Goal: Information Seeking & Learning: Find specific page/section

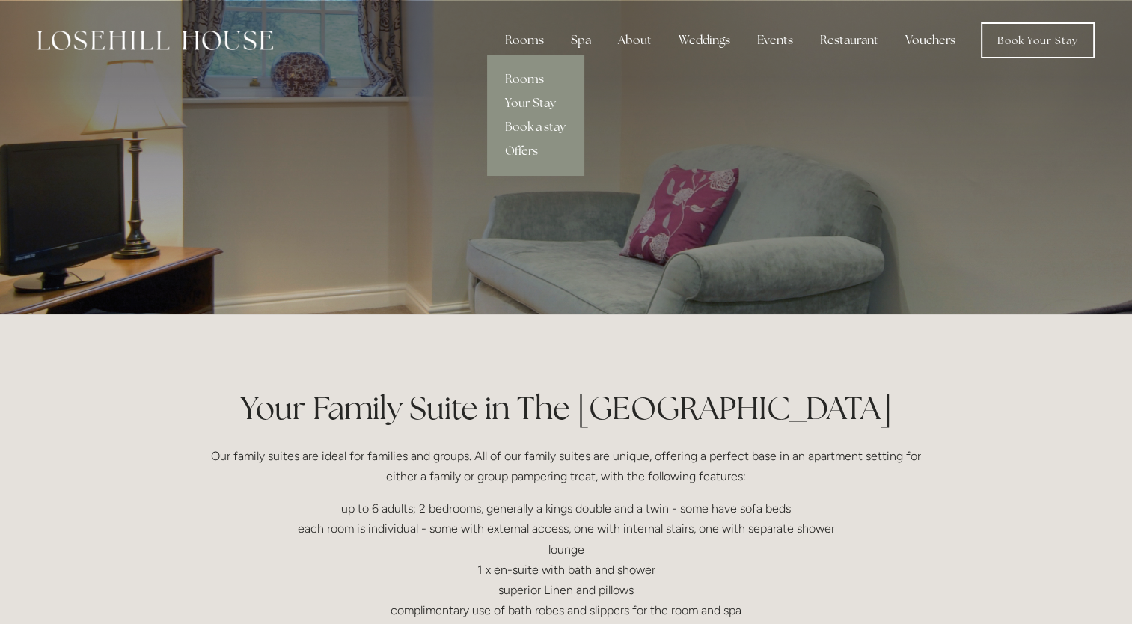
click at [521, 75] on link "Rooms" at bounding box center [535, 79] width 97 height 24
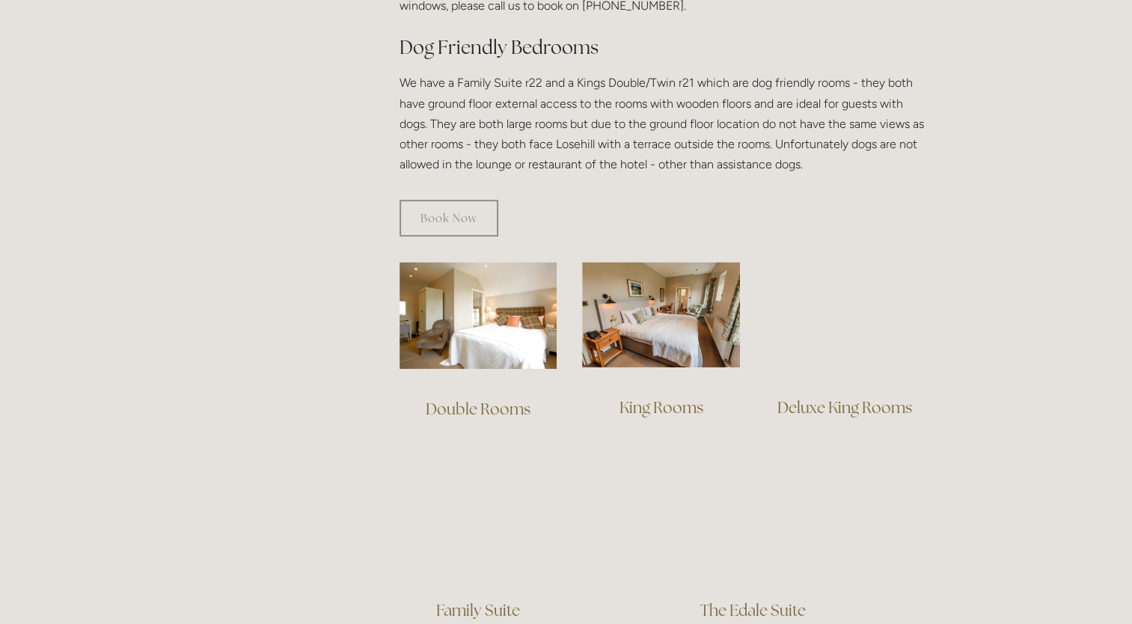
scroll to position [898, 0]
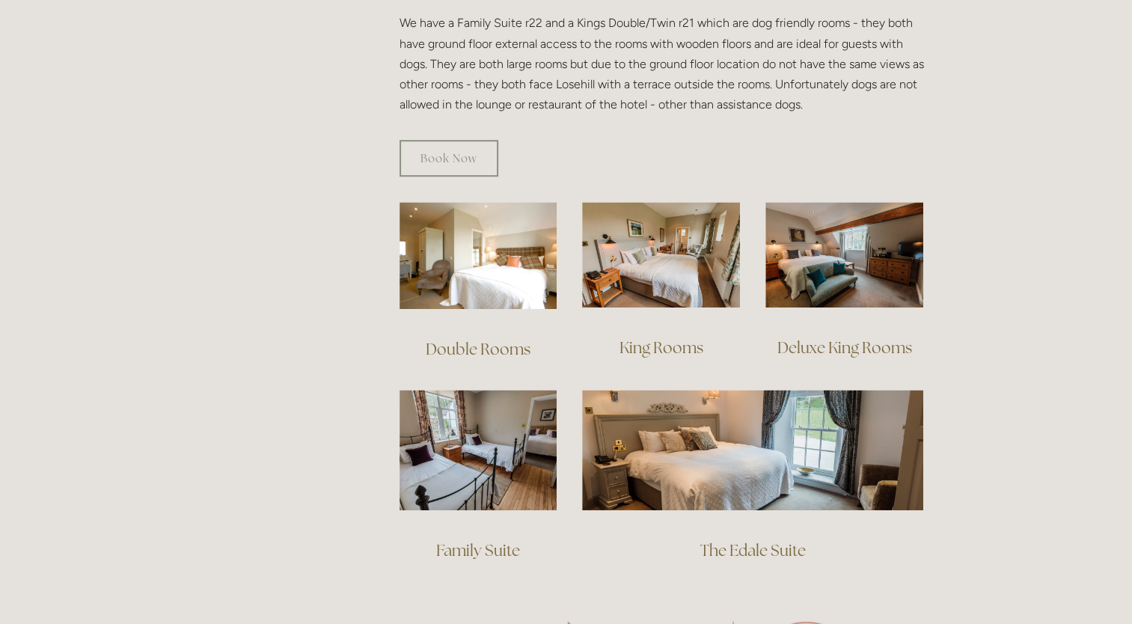
click at [489, 339] on link "Double Rooms" at bounding box center [478, 349] width 105 height 20
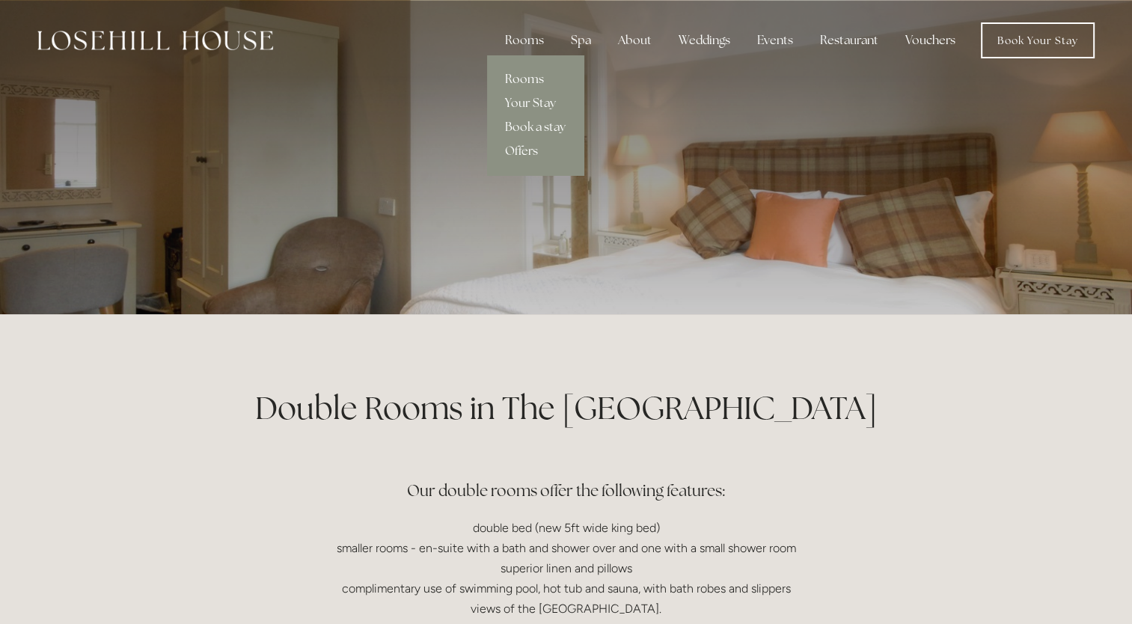
click at [524, 77] on link "Rooms" at bounding box center [535, 79] width 97 height 24
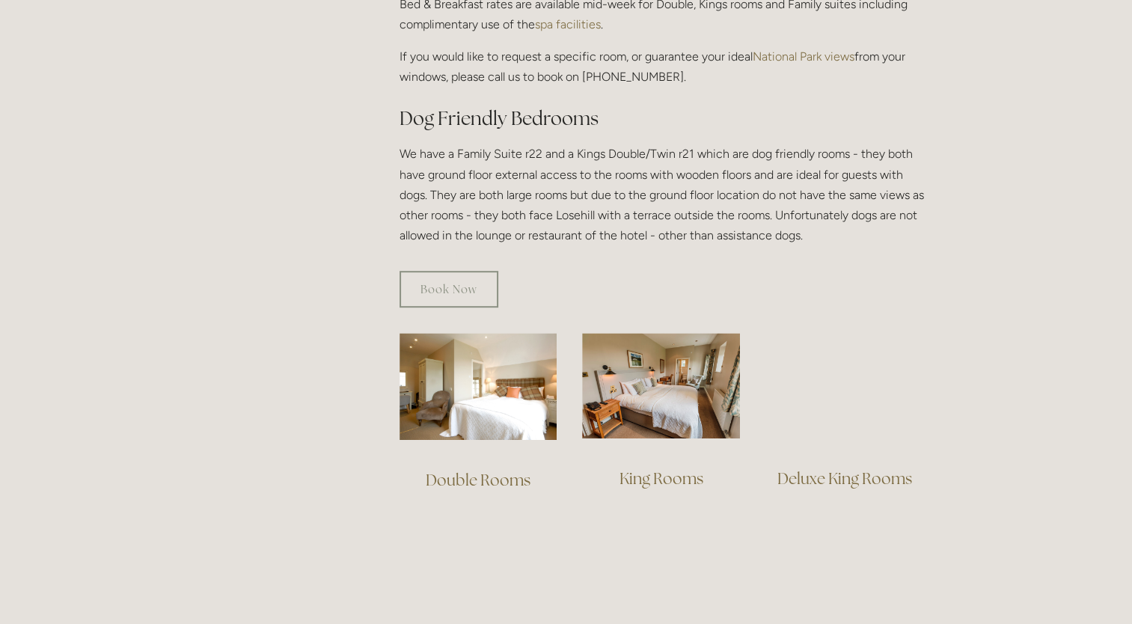
scroll to position [898, 0]
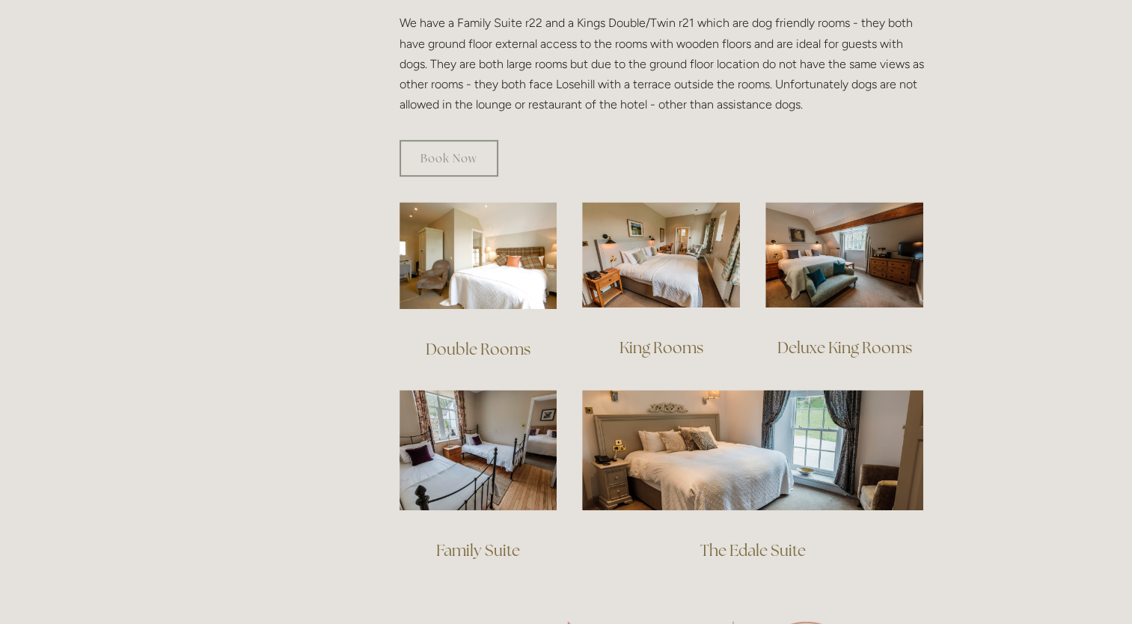
click at [479, 540] on link "Family Suite" at bounding box center [478, 550] width 84 height 20
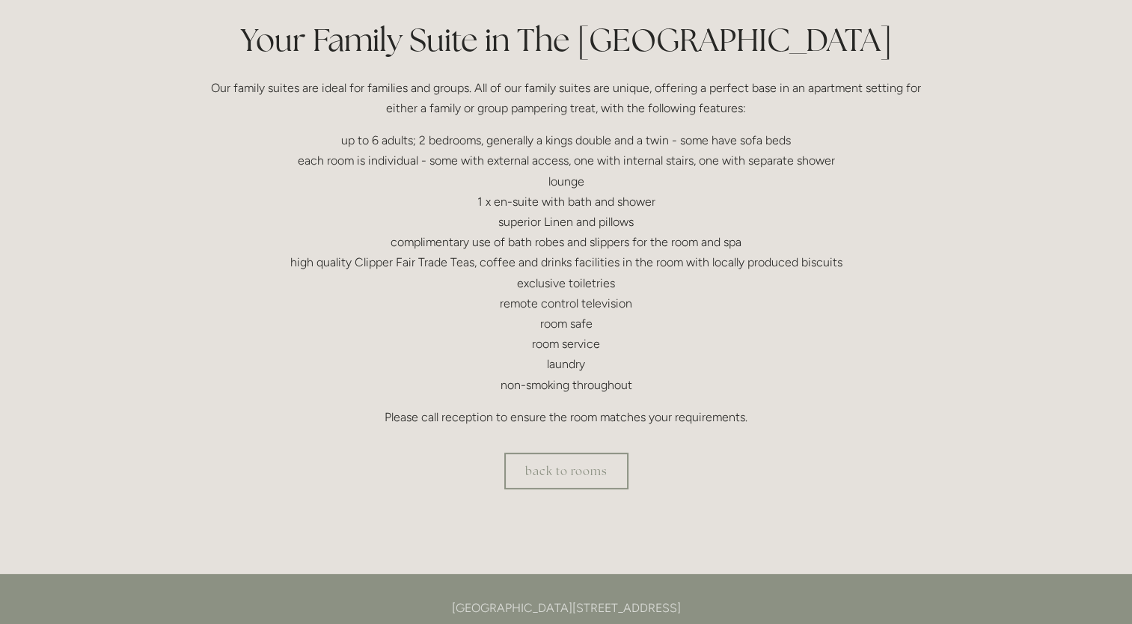
scroll to position [449, 0]
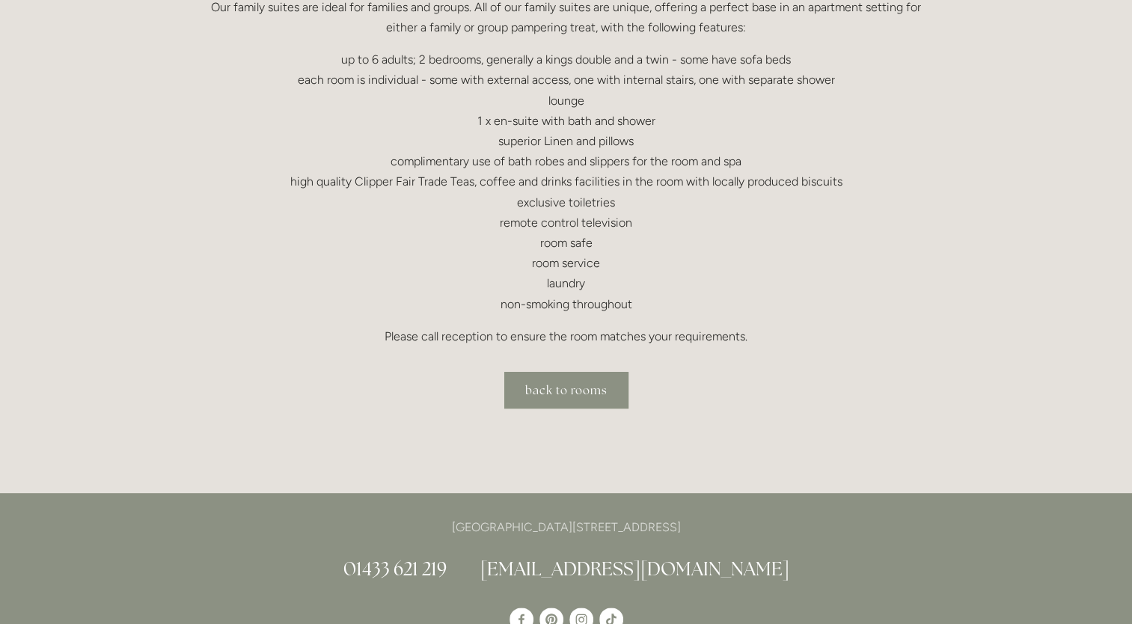
click at [555, 393] on link "back to rooms" at bounding box center [566, 390] width 124 height 37
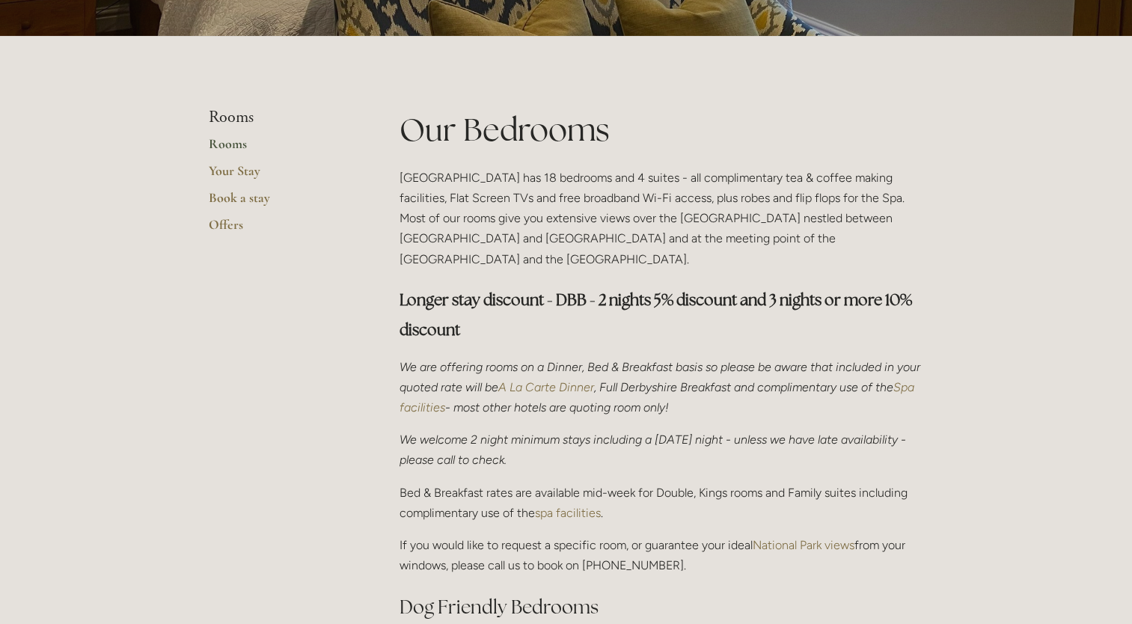
scroll to position [299, 0]
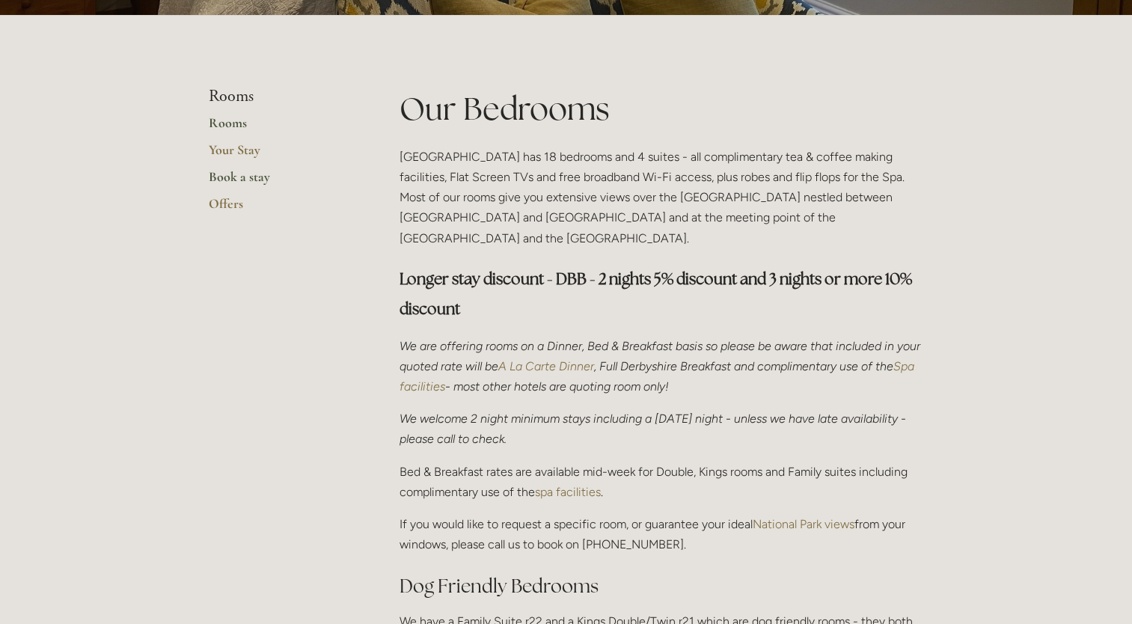
click at [236, 178] on link "Book a stay" at bounding box center [280, 181] width 143 height 27
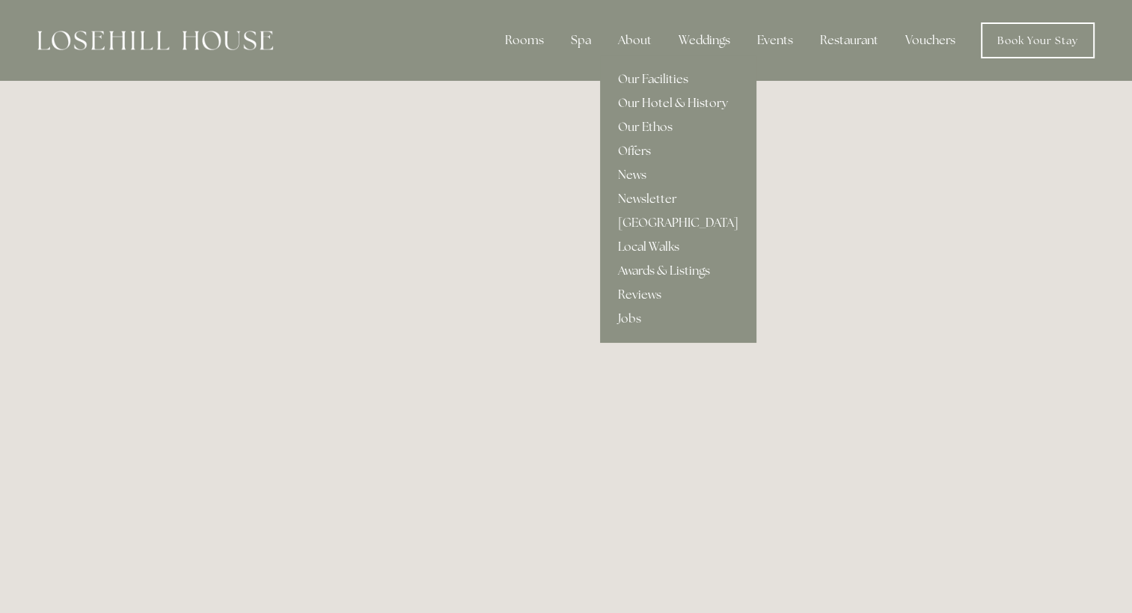
click at [649, 102] on link "Our Hotel & History" at bounding box center [678, 103] width 156 height 24
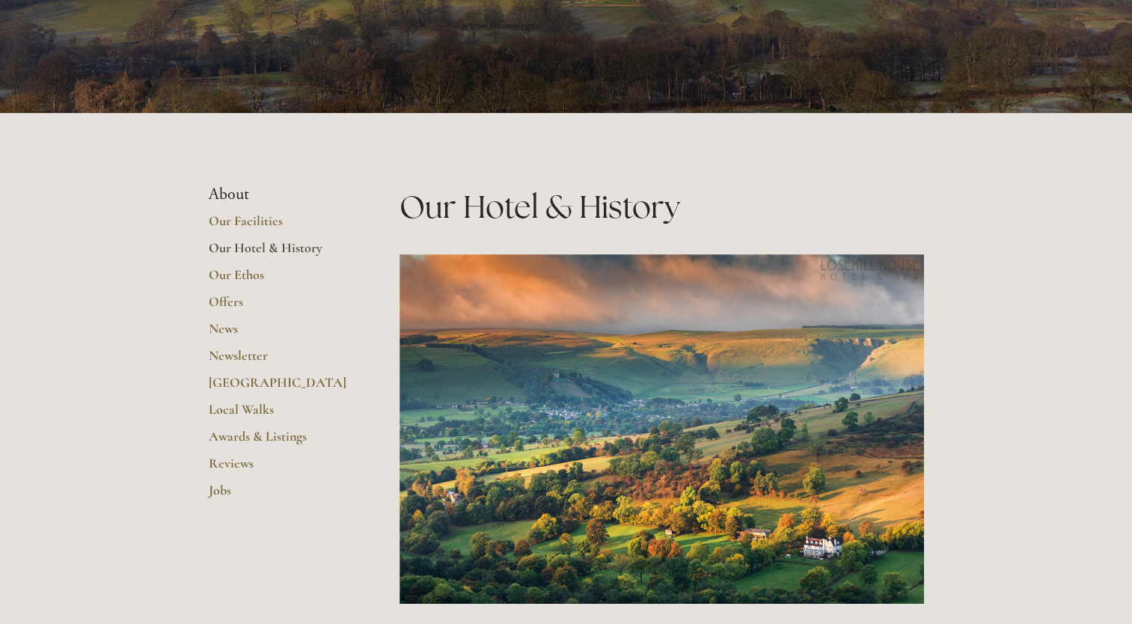
scroll to position [75, 0]
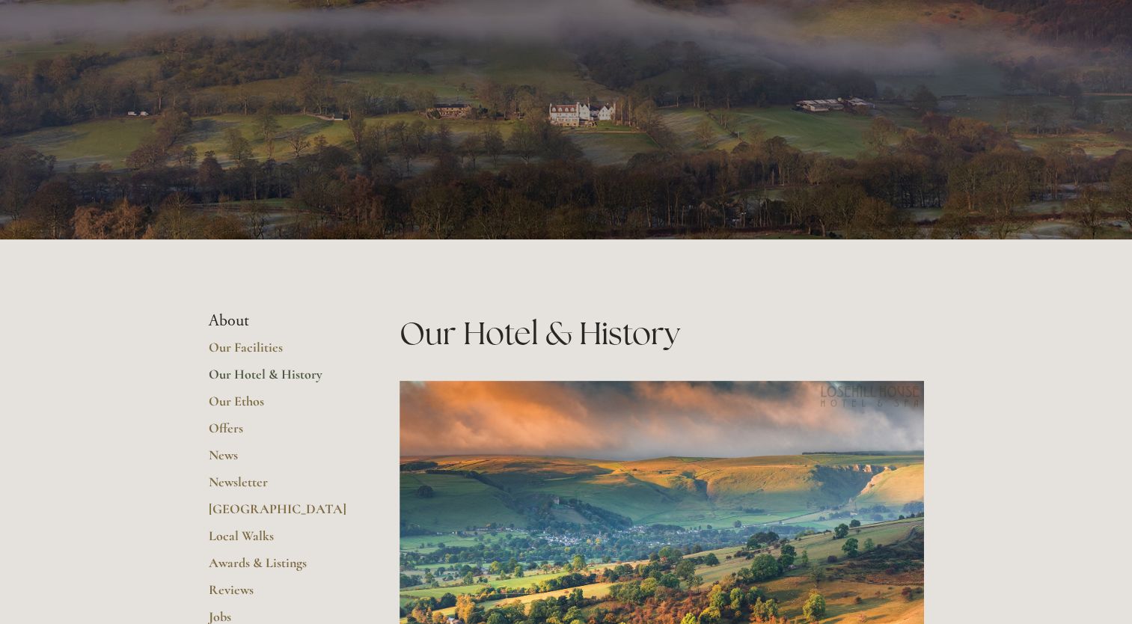
click at [266, 369] on link "Our Hotel & History" at bounding box center [280, 379] width 143 height 27
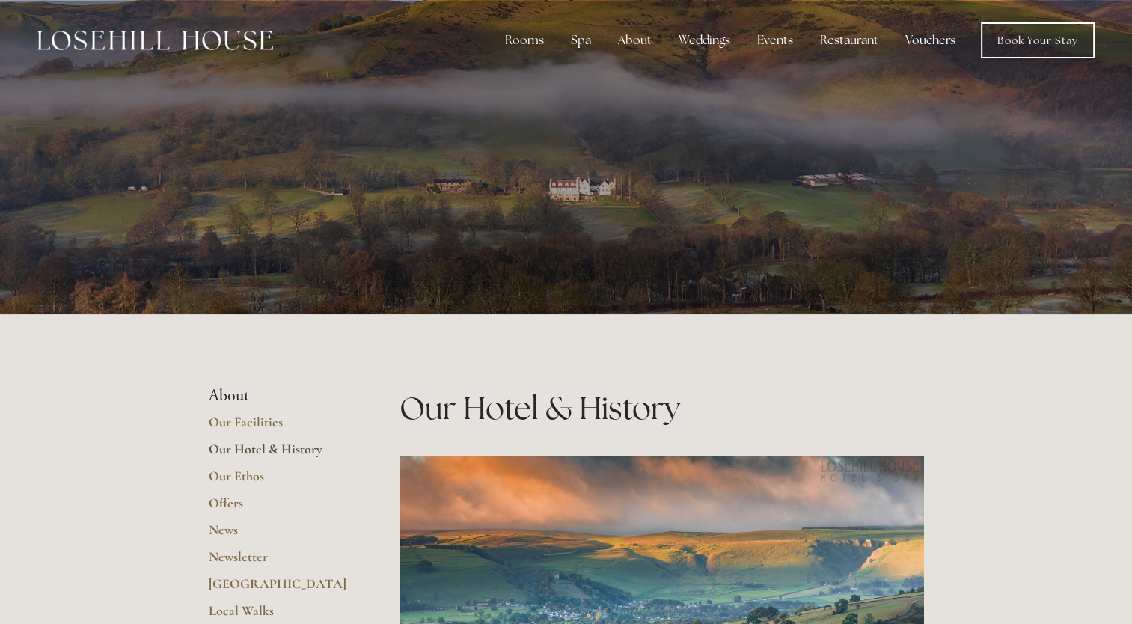
click at [918, 43] on link "Vouchers" at bounding box center [930, 40] width 74 height 30
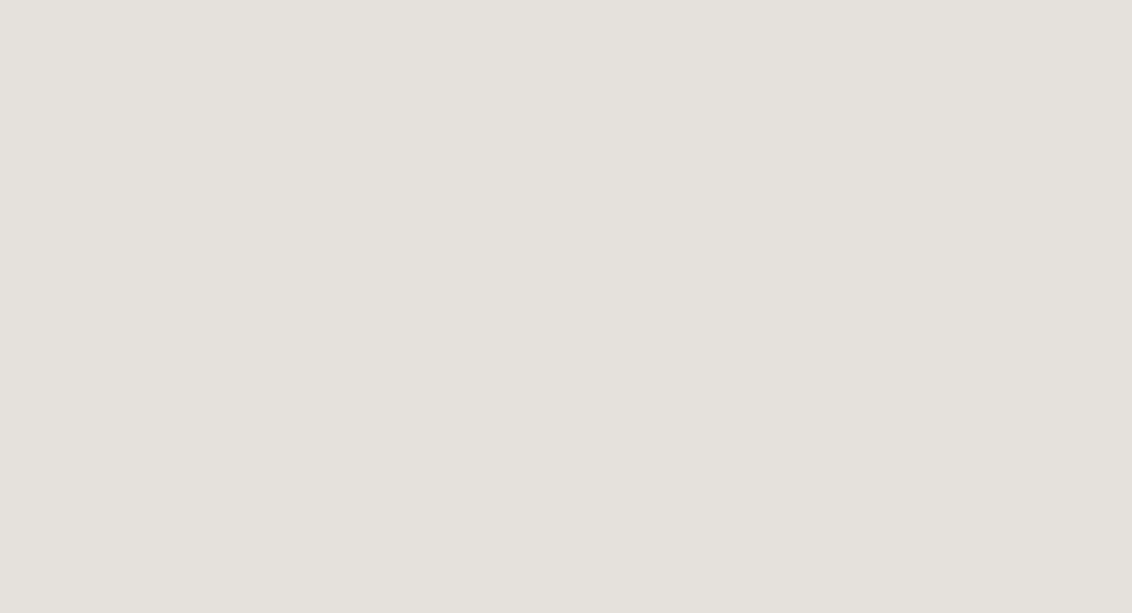
scroll to position [2319, 0]
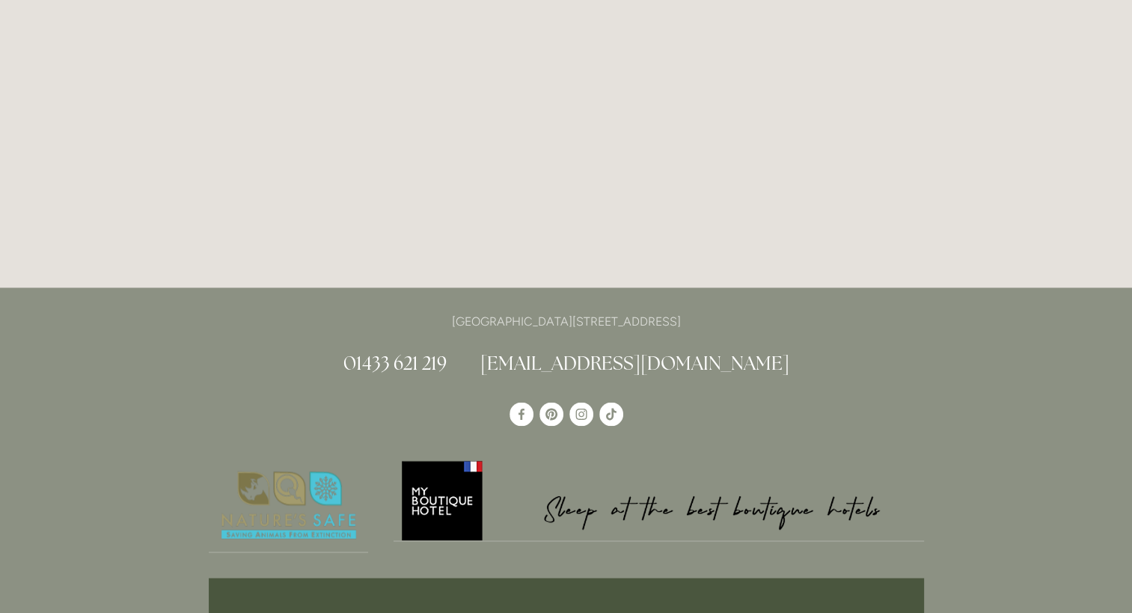
drag, startPoint x: 736, startPoint y: 319, endPoint x: 690, endPoint y: 316, distance: 46.5
click at [690, 316] on p "[GEOGRAPHIC_DATA][STREET_ADDRESS]" at bounding box center [566, 321] width 715 height 20
copy p "S33 6AF"
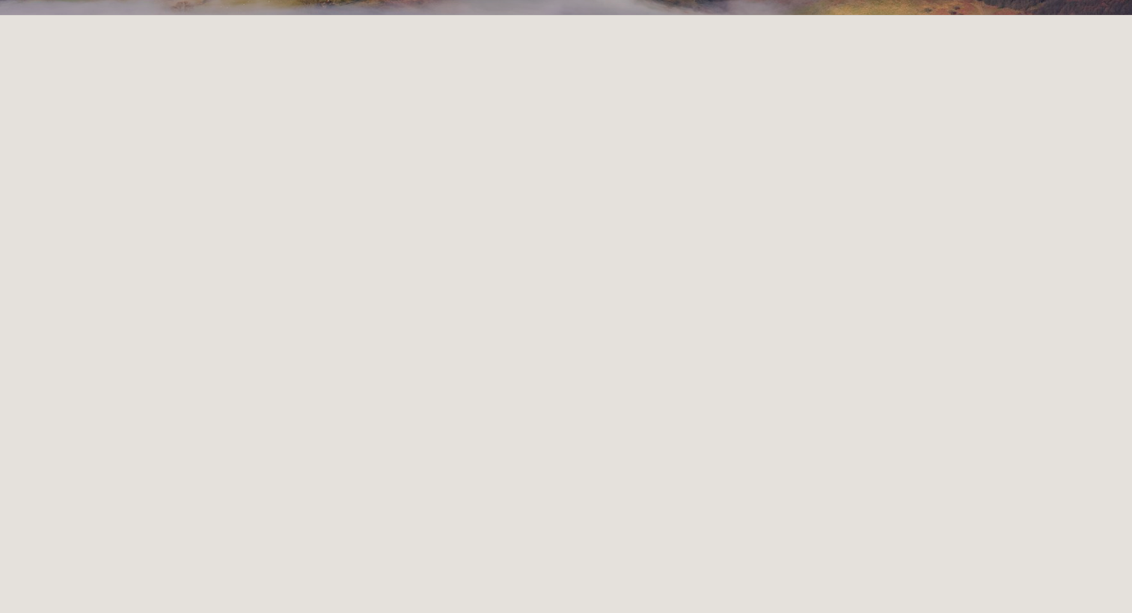
scroll to position [0, 0]
